Goal: Navigation & Orientation: Find specific page/section

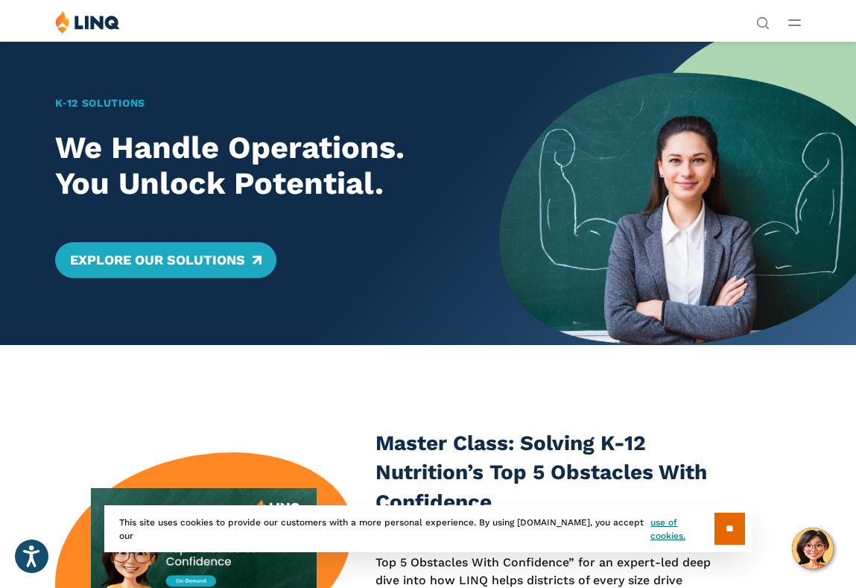
click at [84, 24] on img at bounding box center [87, 21] width 65 height 23
click at [777, 19] on div "Solutions Nutrition Overview NEW School Nutrition Suite School Nutrition State …" at bounding box center [428, 24] width 856 height 28
click at [792, 23] on icon "Open Main Menu" at bounding box center [794, 22] width 13 height 7
click at [804, 19] on div "Solutions Nutrition Overview NEW School Nutrition Suite School Nutrition State …" at bounding box center [428, 24] width 856 height 28
click at [792, 21] on icon "Open Main Menu" at bounding box center [794, 22] width 13 height 7
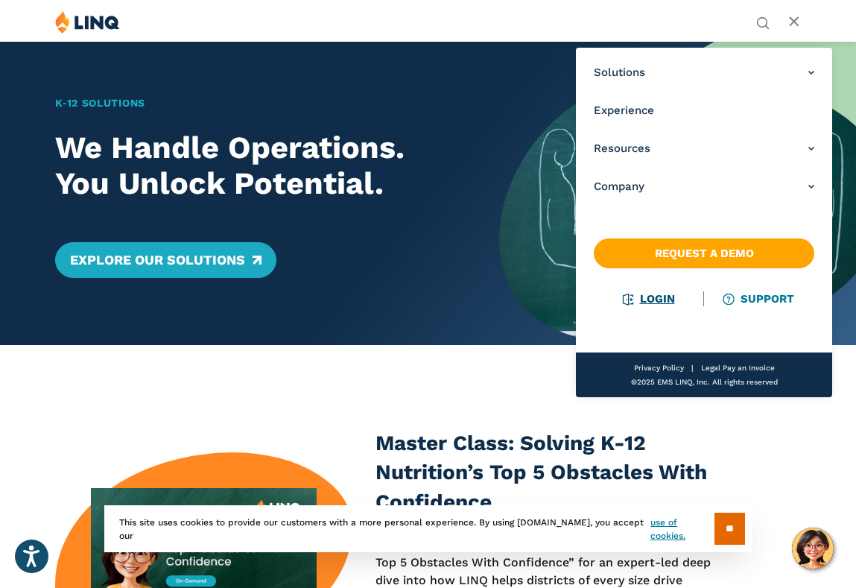
click at [648, 300] on link "Login" at bounding box center [648, 298] width 51 height 13
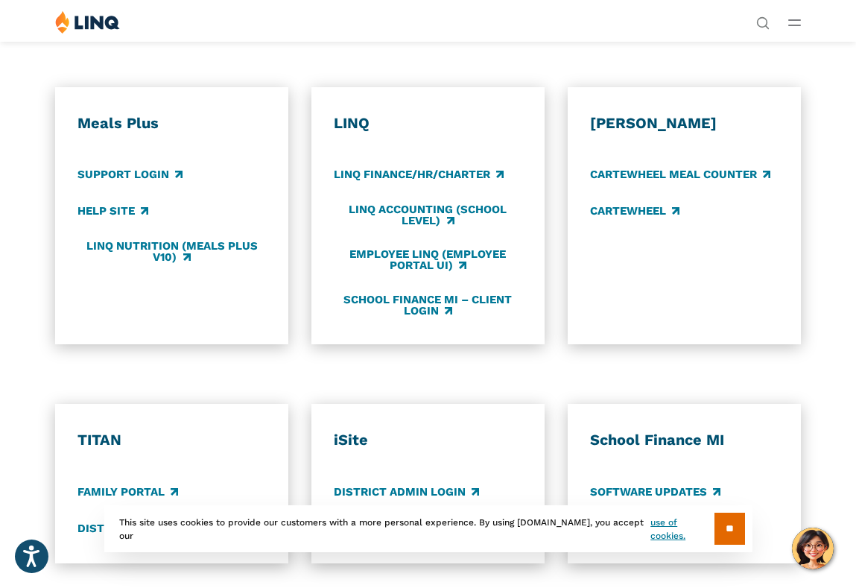
scroll to position [656, 0]
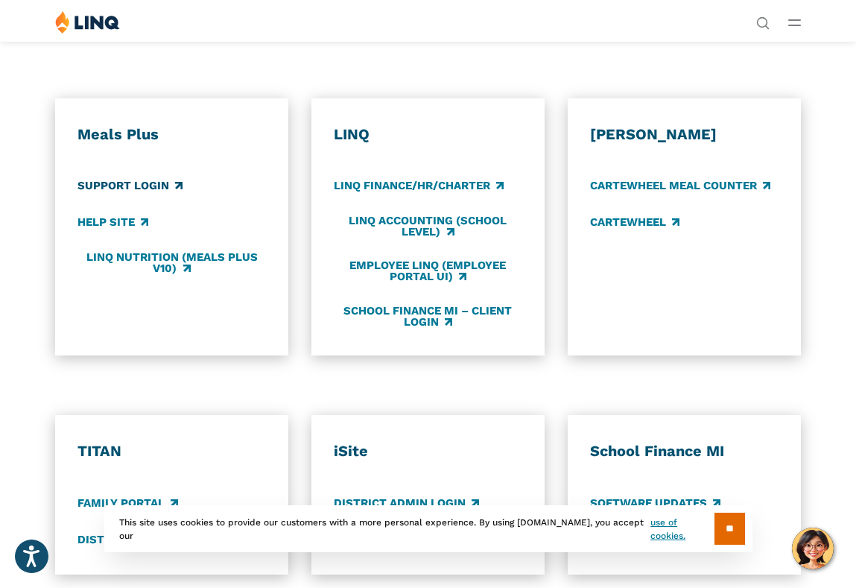
click at [130, 185] on link "Support Login" at bounding box center [129, 186] width 105 height 16
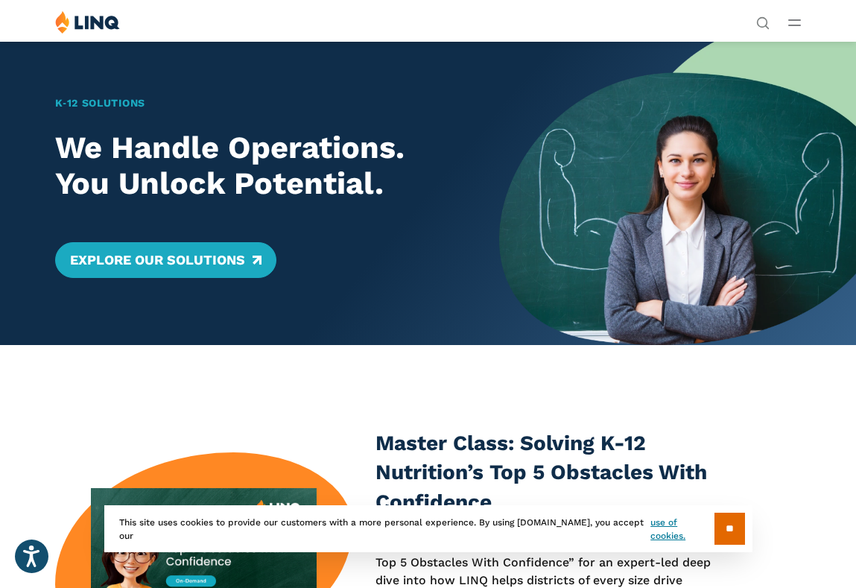
click at [795, 28] on button "Open Main Menu" at bounding box center [794, 22] width 13 height 16
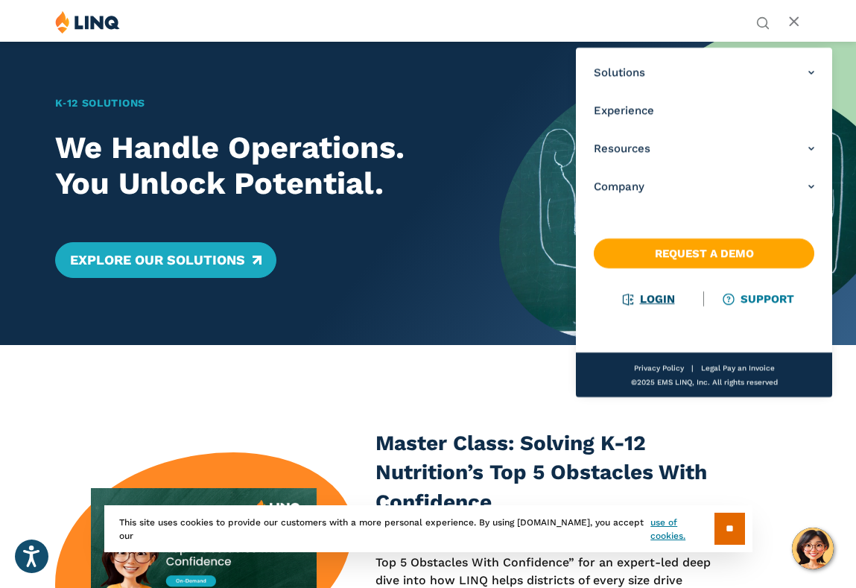
click at [657, 292] on link "Login" at bounding box center [648, 298] width 51 height 13
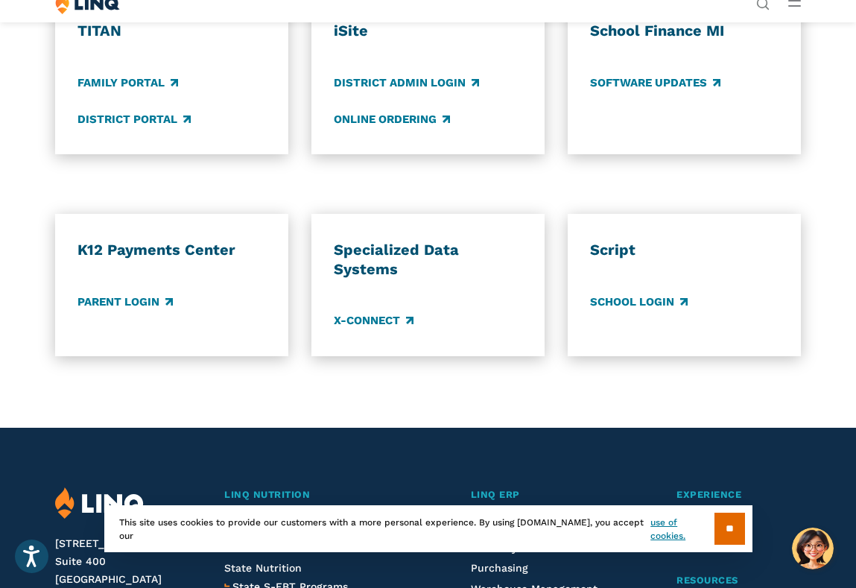
scroll to position [1104, 0]
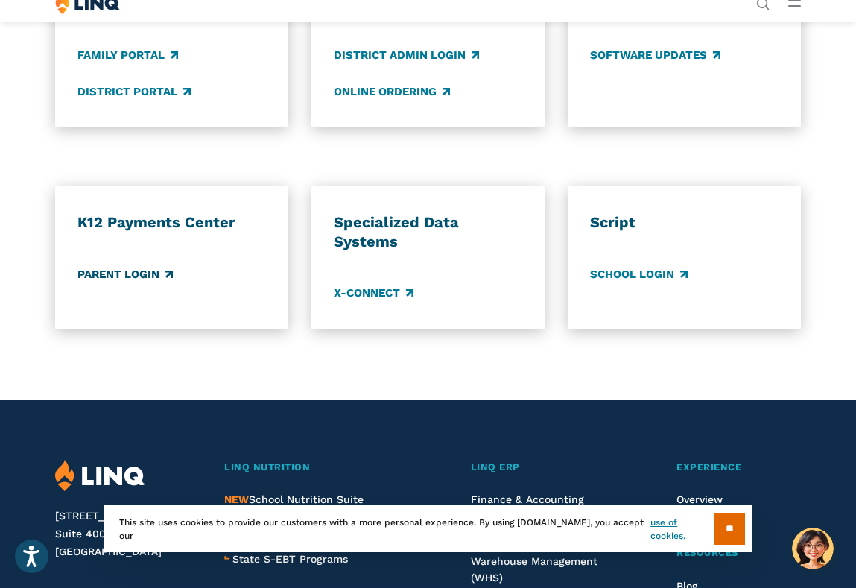
click at [128, 273] on link "Parent Login" at bounding box center [124, 274] width 95 height 16
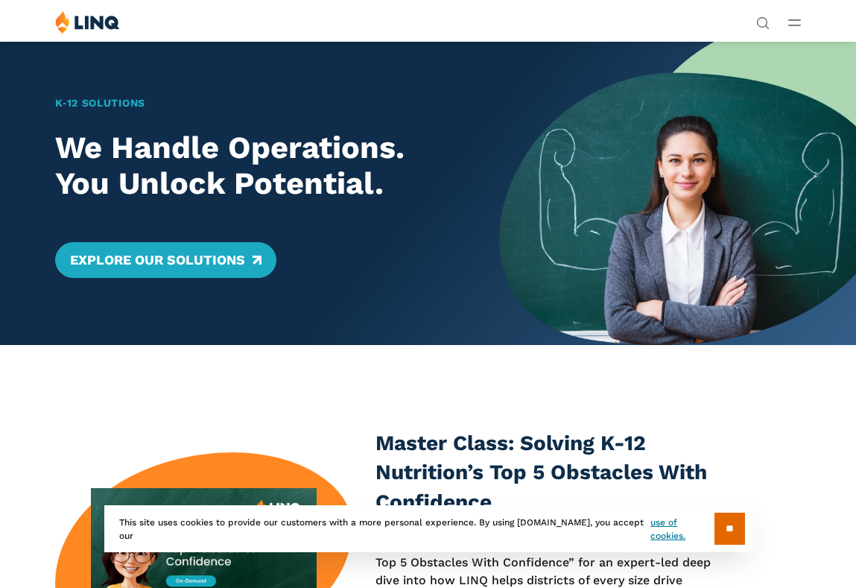
click at [803, 16] on div "Solutions Nutrition Overview NEW School Nutrition Suite School Nutrition State …" at bounding box center [428, 24] width 856 height 28
click at [786, 27] on div "Solutions Nutrition Overview NEW School Nutrition Suite School Nutrition State …" at bounding box center [428, 24] width 856 height 28
click at [793, 25] on line "Open Main Menu" at bounding box center [794, 25] width 11 height 0
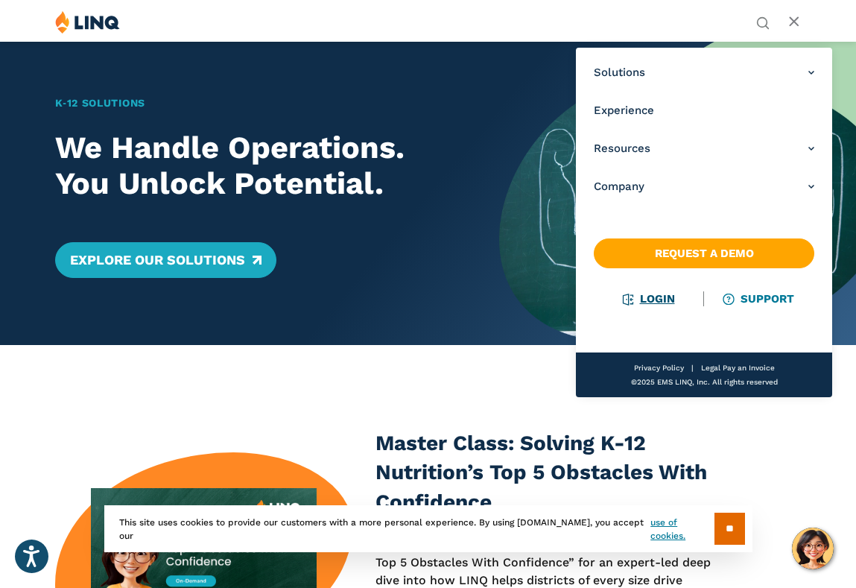
click at [656, 296] on link "Login" at bounding box center [648, 298] width 51 height 13
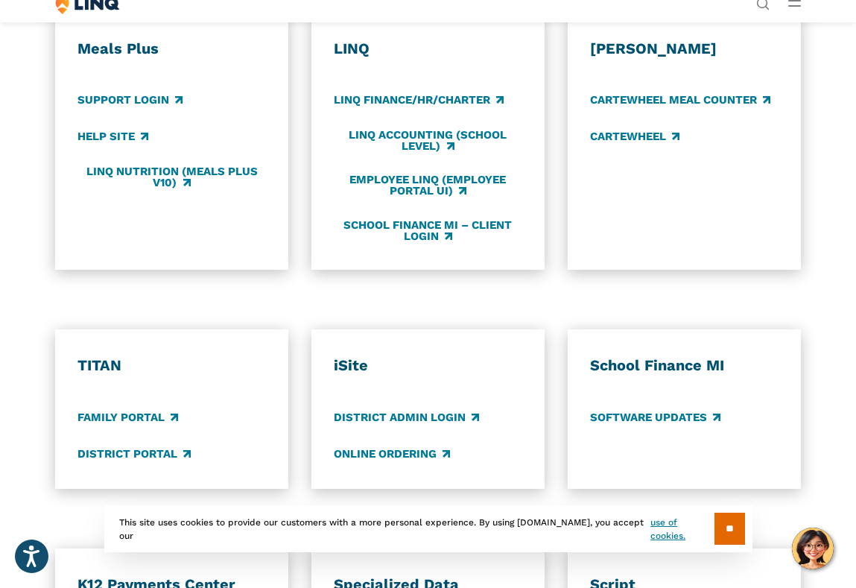
scroll to position [742, 0]
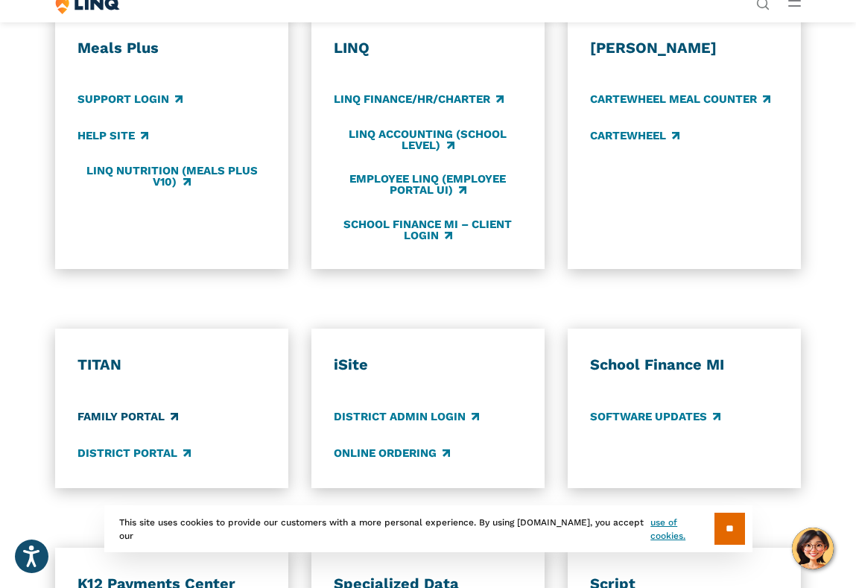
click at [124, 421] on link "Family Portal" at bounding box center [127, 416] width 101 height 16
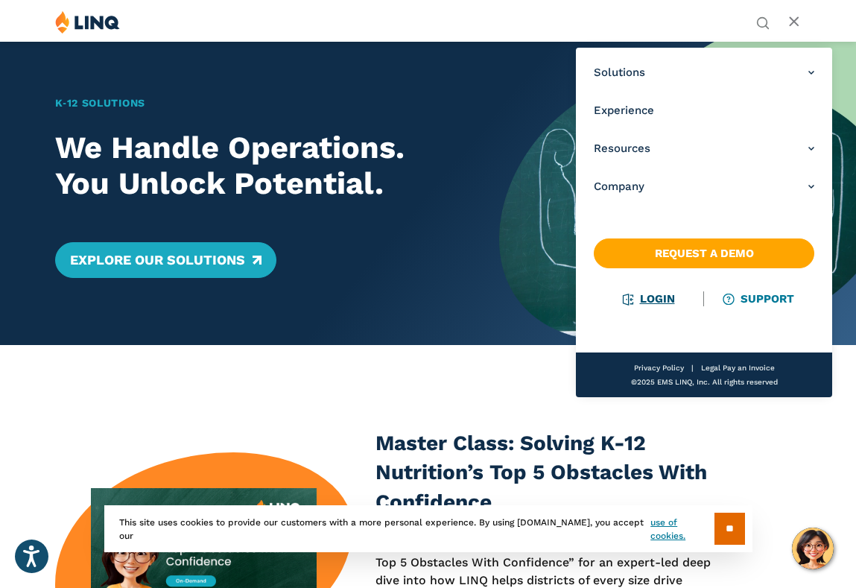
click at [665, 299] on link "Login" at bounding box center [648, 298] width 51 height 13
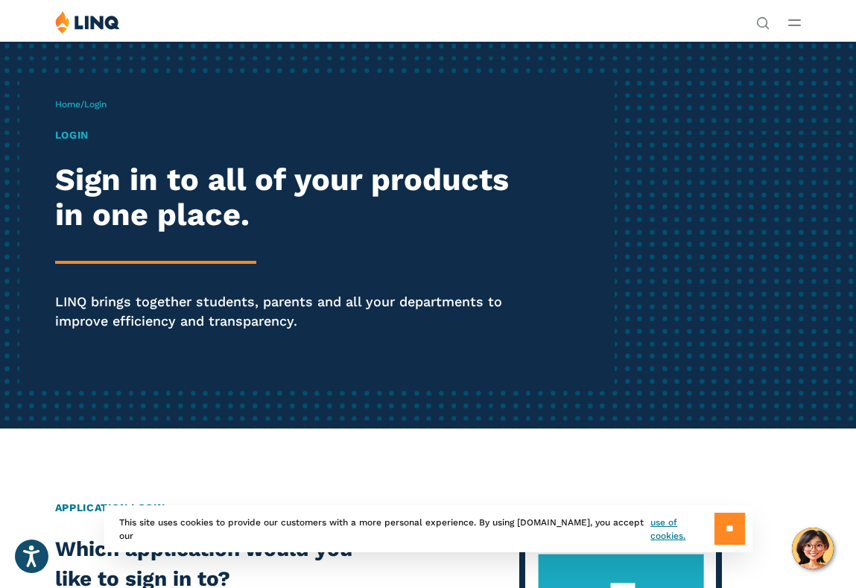
click at [733, 535] on input "**" at bounding box center [729, 528] width 31 height 32
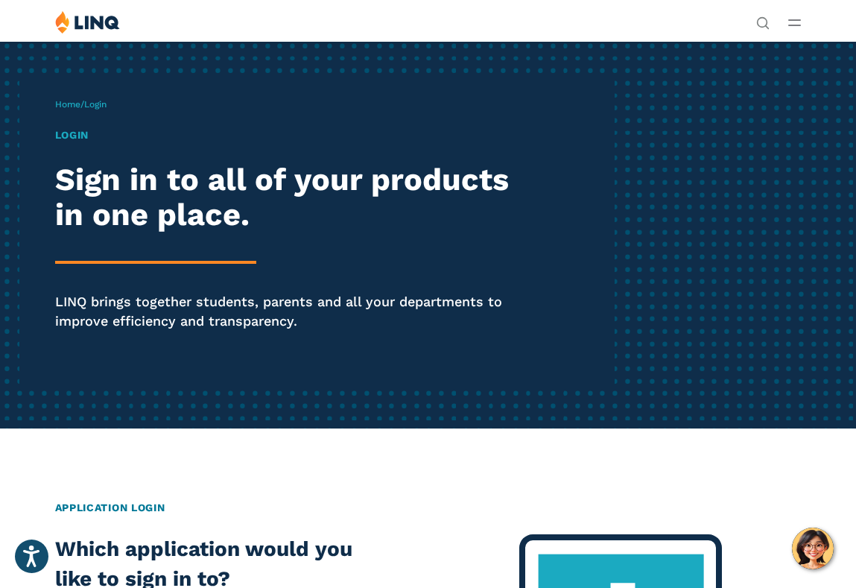
click at [800, 25] on line "Open Main Menu" at bounding box center [794, 25] width 11 height 0
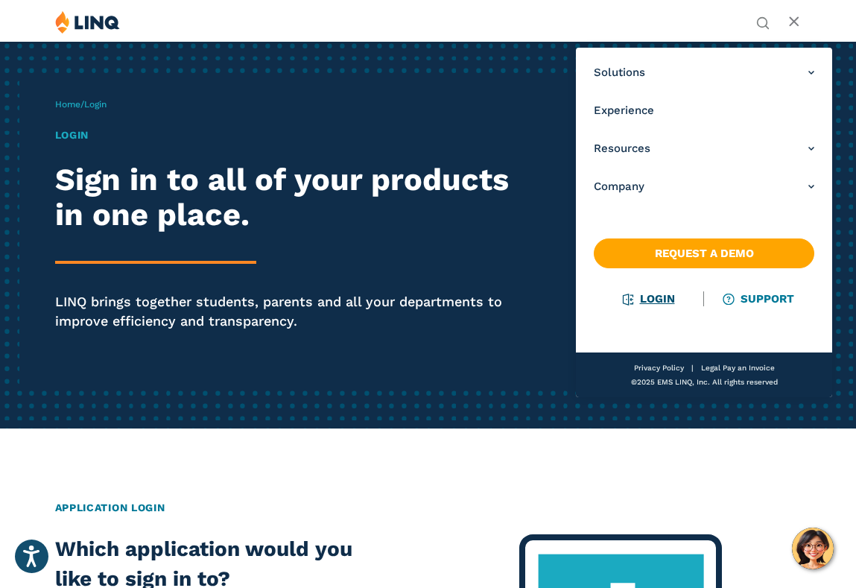
click at [653, 299] on link "Login" at bounding box center [648, 298] width 51 height 13
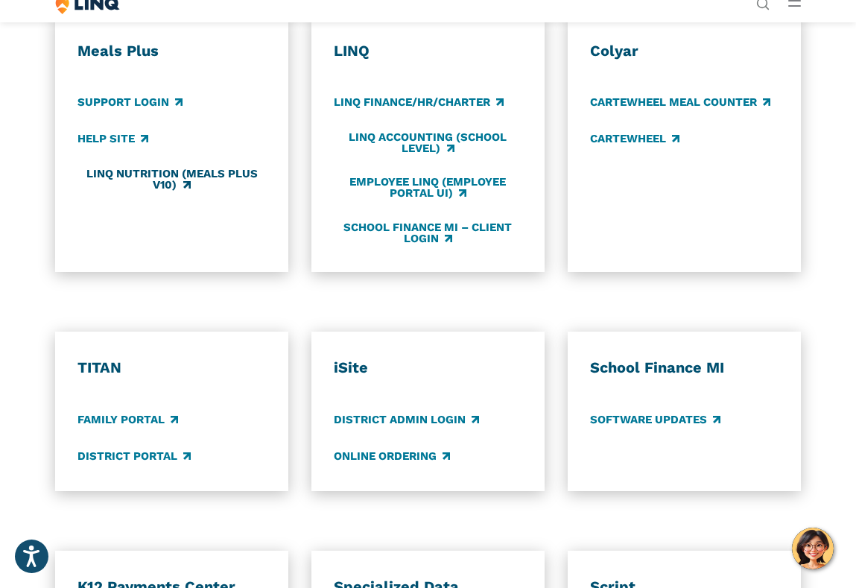
scroll to position [755, 0]
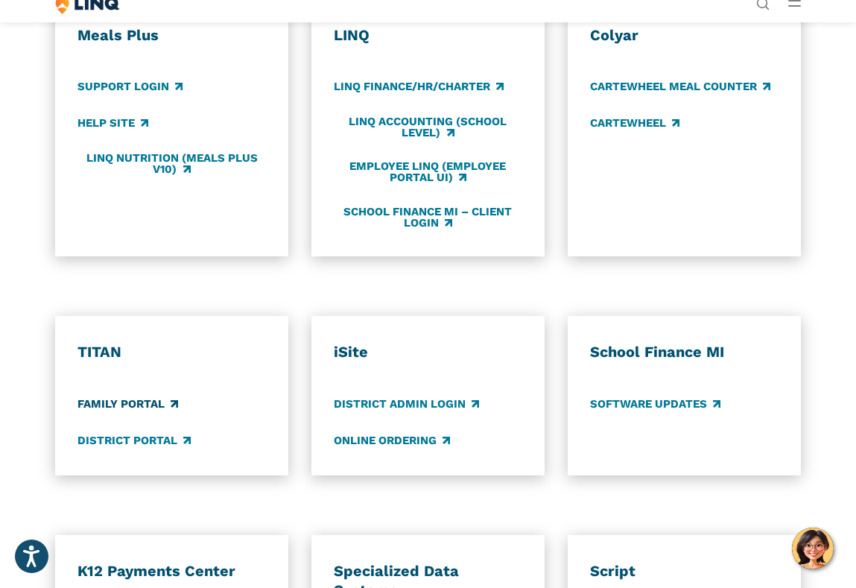
click at [114, 407] on link "Family Portal" at bounding box center [127, 403] width 101 height 16
